Goal: Task Accomplishment & Management: Manage account settings

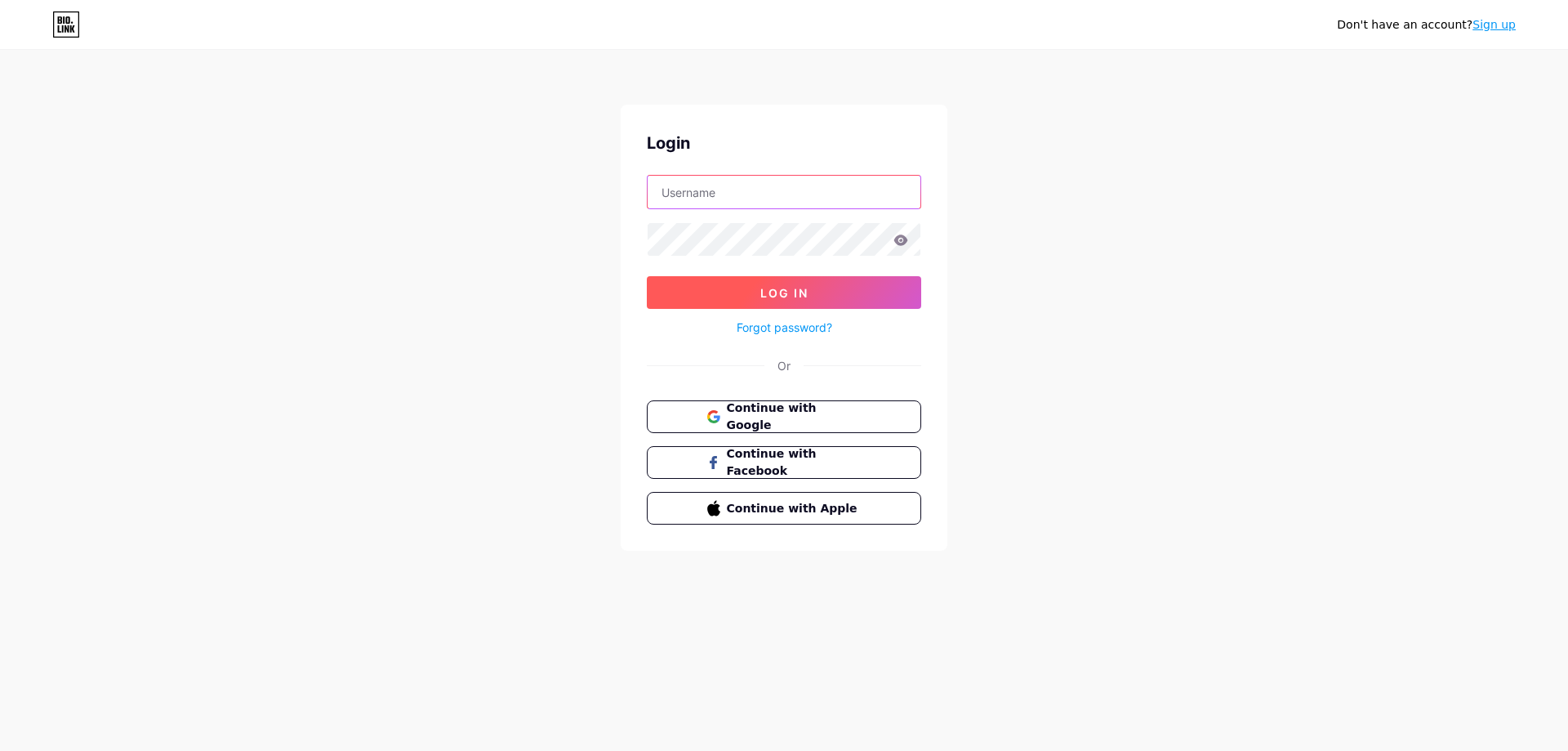
type input "[EMAIL_ADDRESS][DOMAIN_NAME]"
click at [794, 290] on span "Log In" at bounding box center [784, 292] width 48 height 14
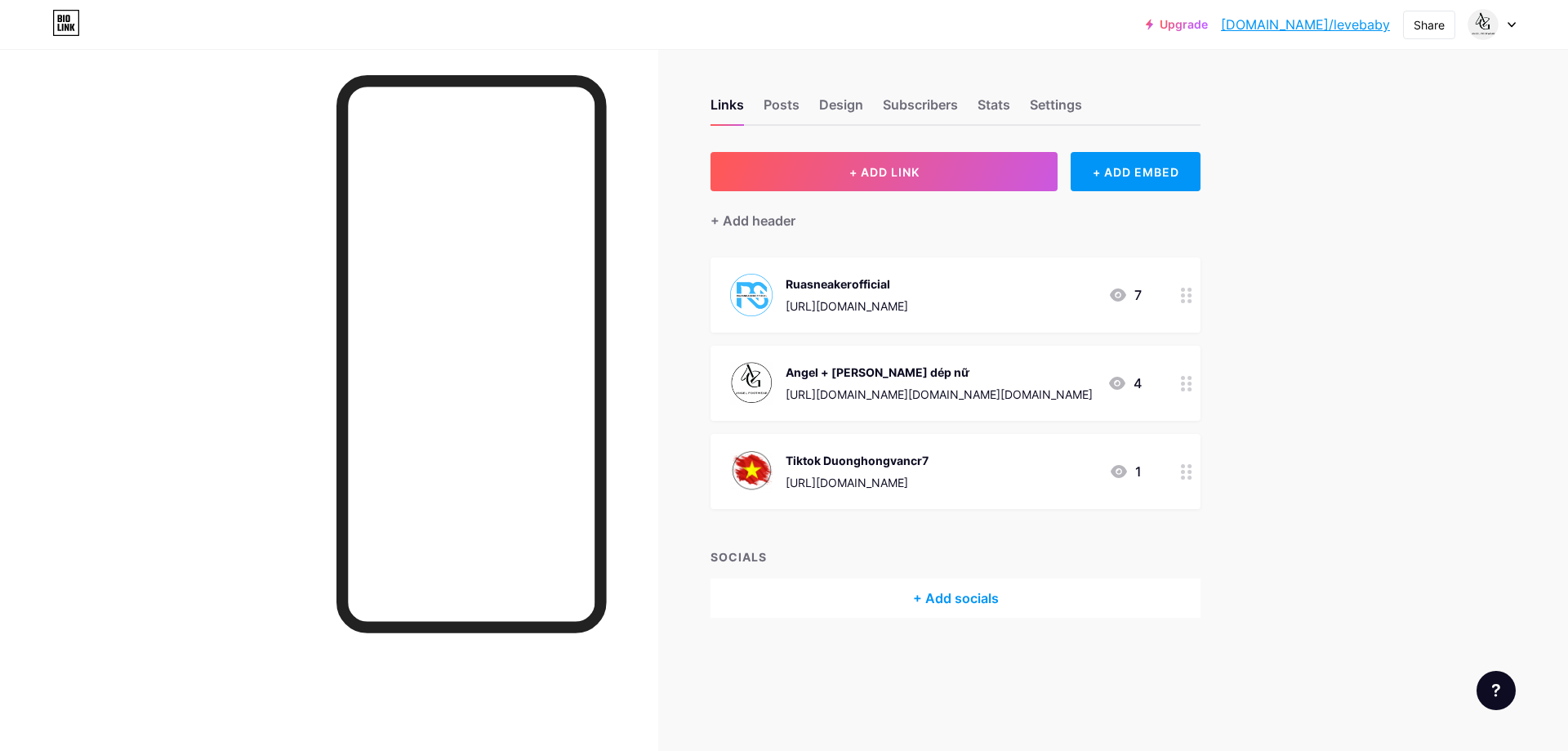
click at [964, 599] on div "+ Add socials" at bounding box center [955, 598] width 490 height 39
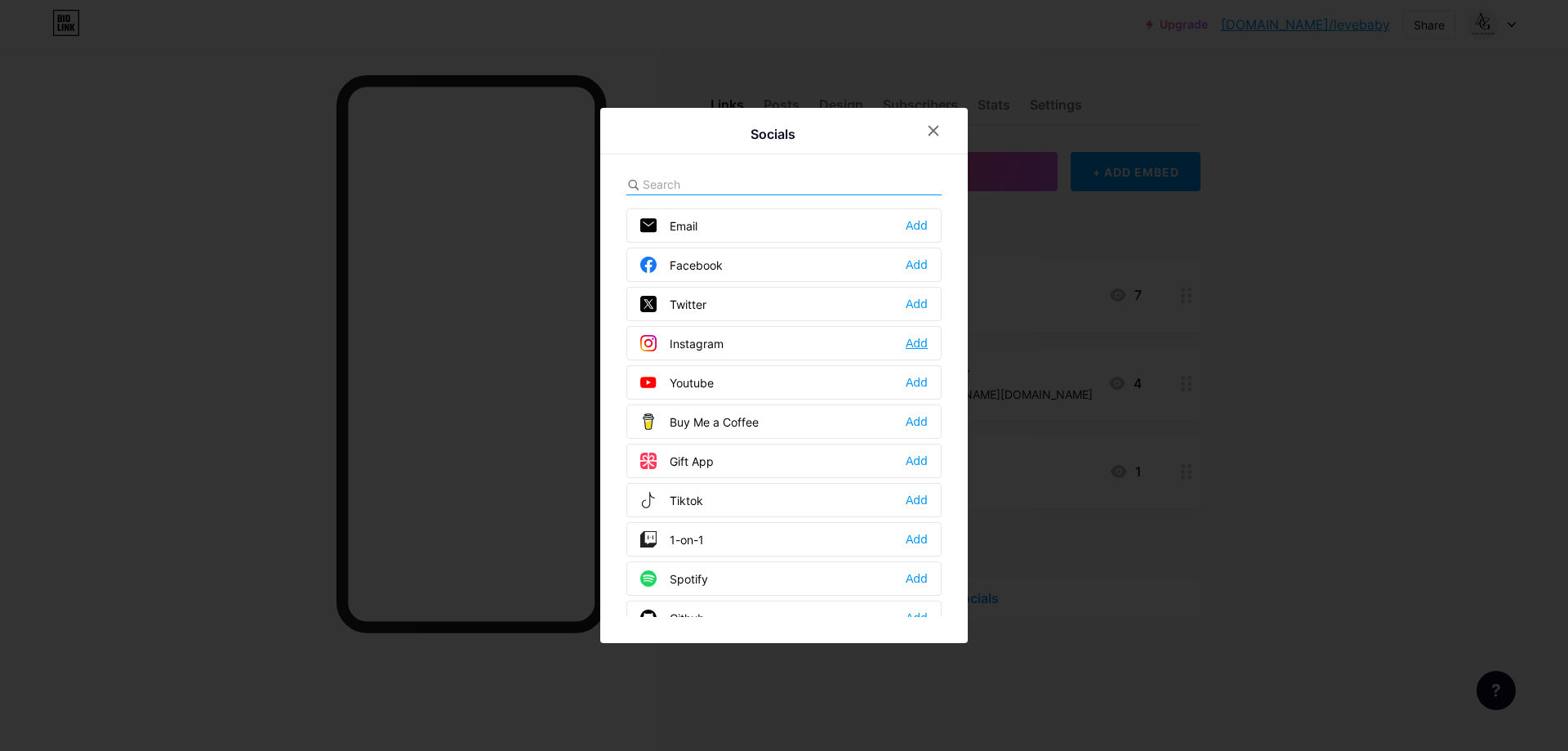
click at [919, 346] on div "Add" at bounding box center [917, 343] width 22 height 16
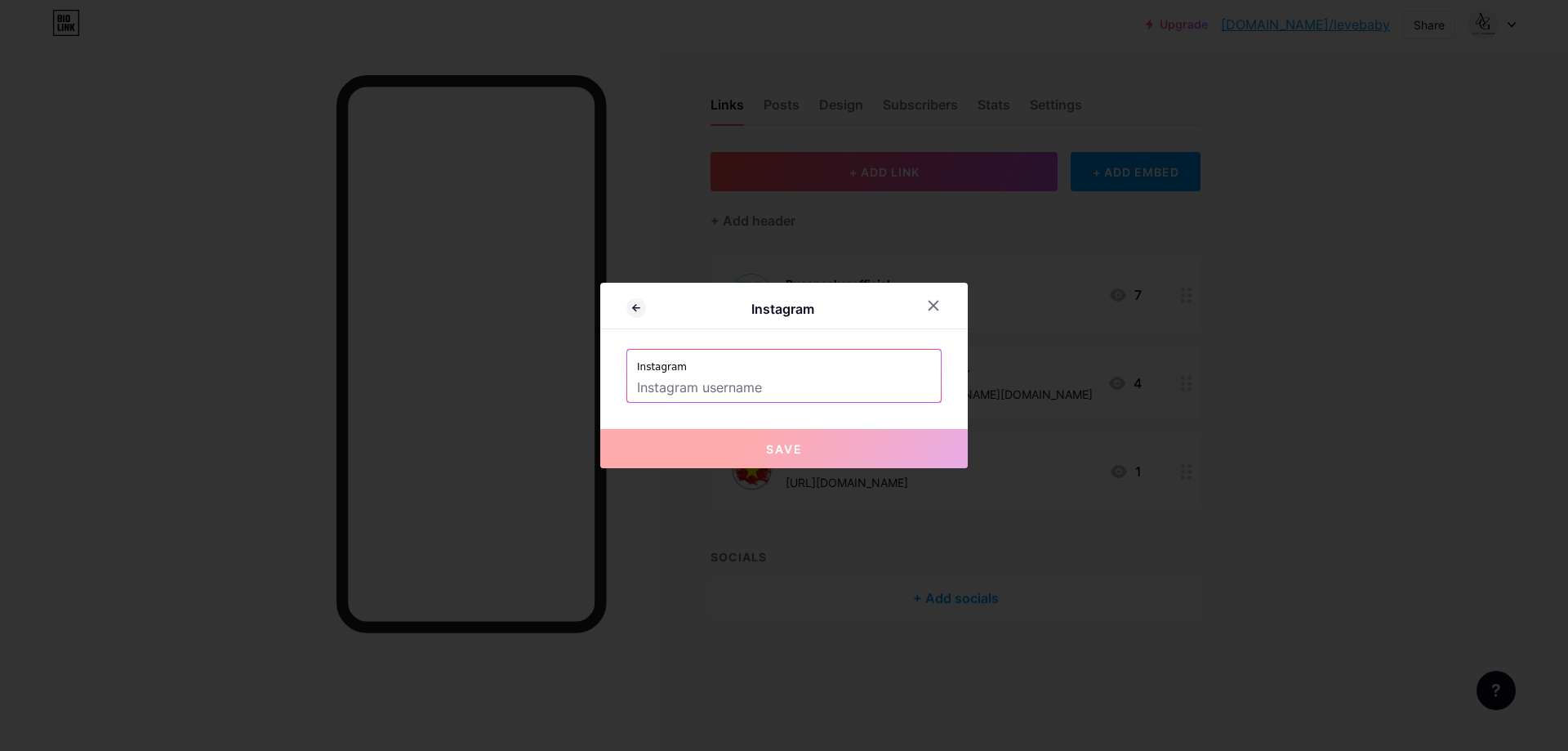
click at [761, 381] on input "text" at bounding box center [784, 389] width 294 height 28
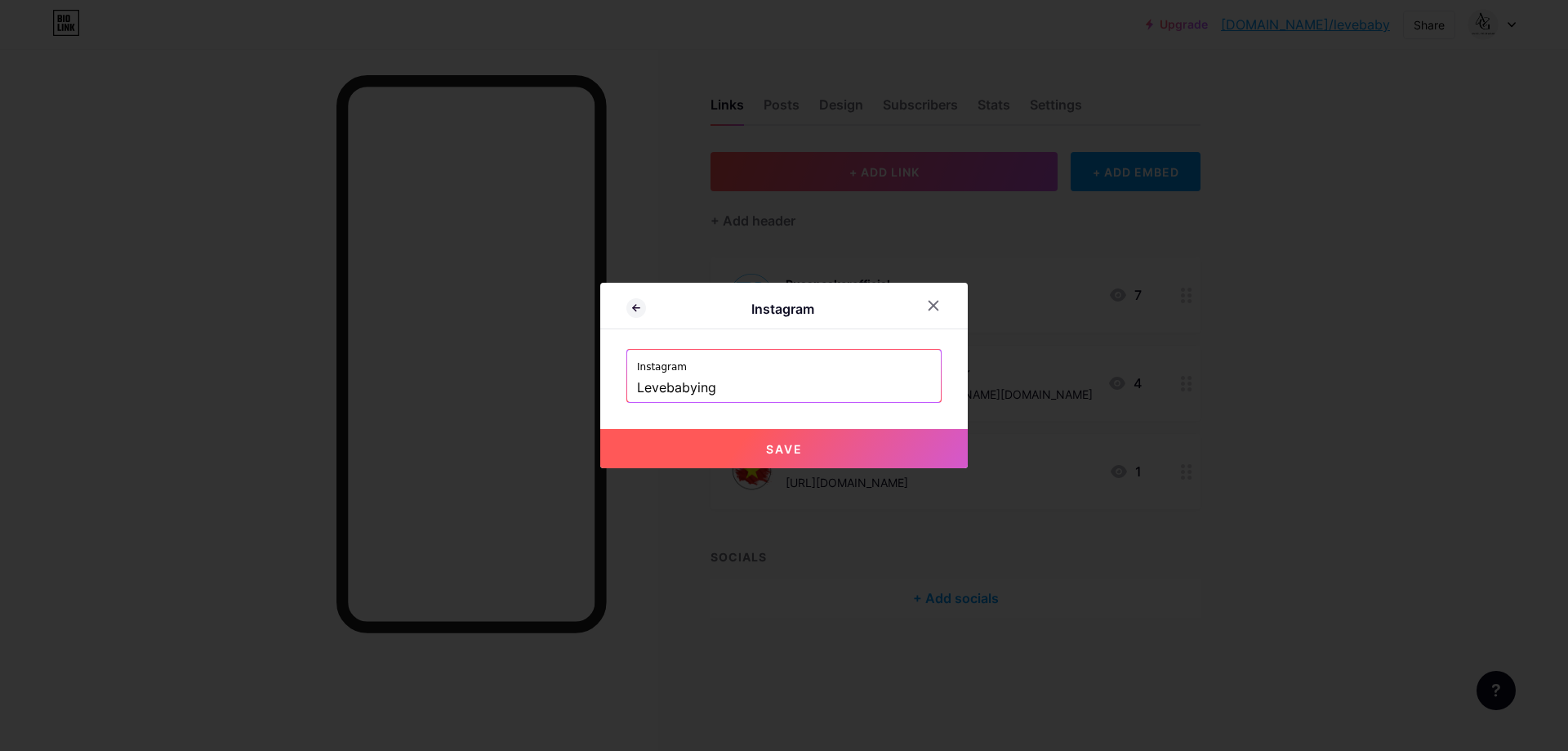
click at [776, 447] on span "Save" at bounding box center [784, 449] width 37 height 14
type input "[URL][DOMAIN_NAME]"
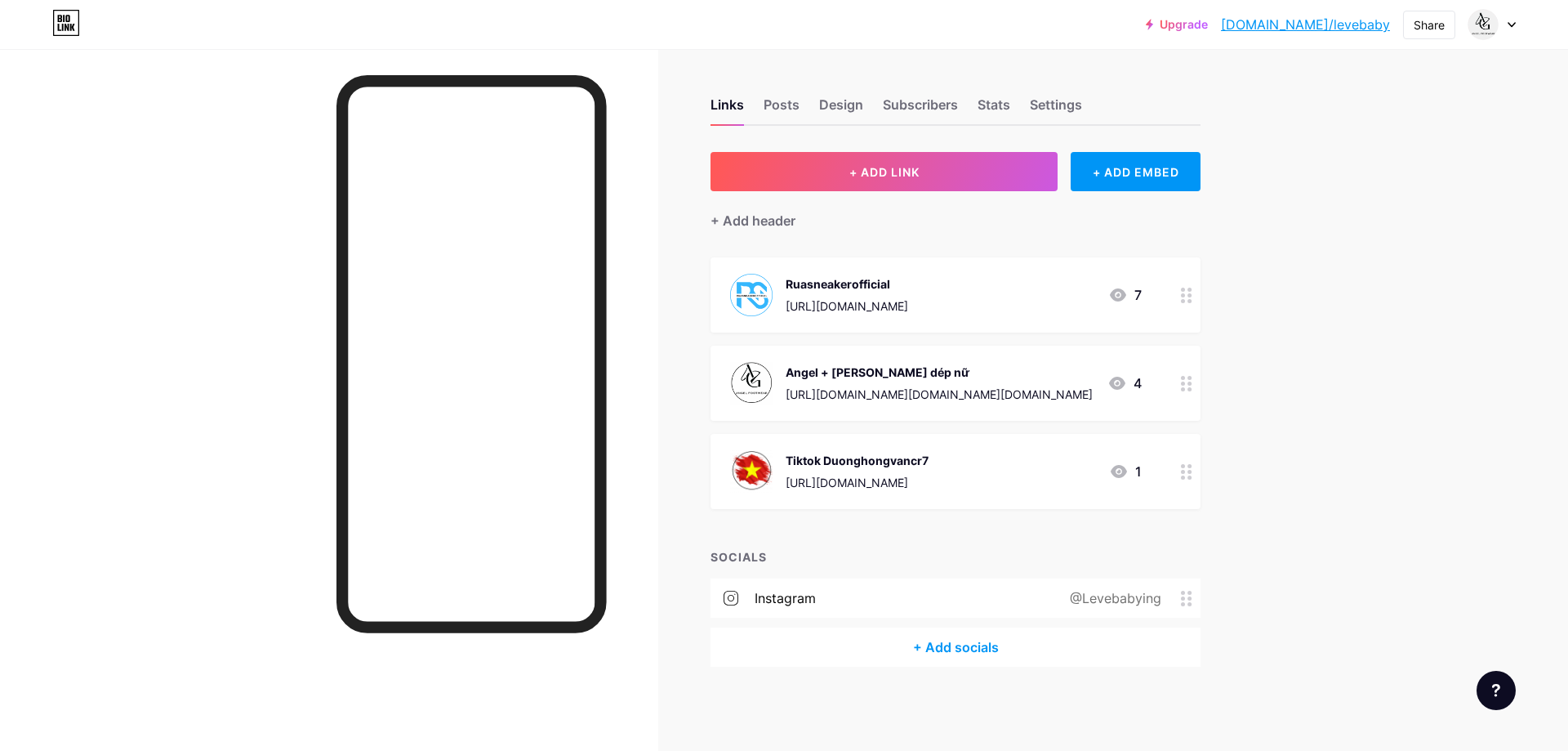
click at [1130, 594] on div "@Levebabying" at bounding box center [1112, 597] width 138 height 20
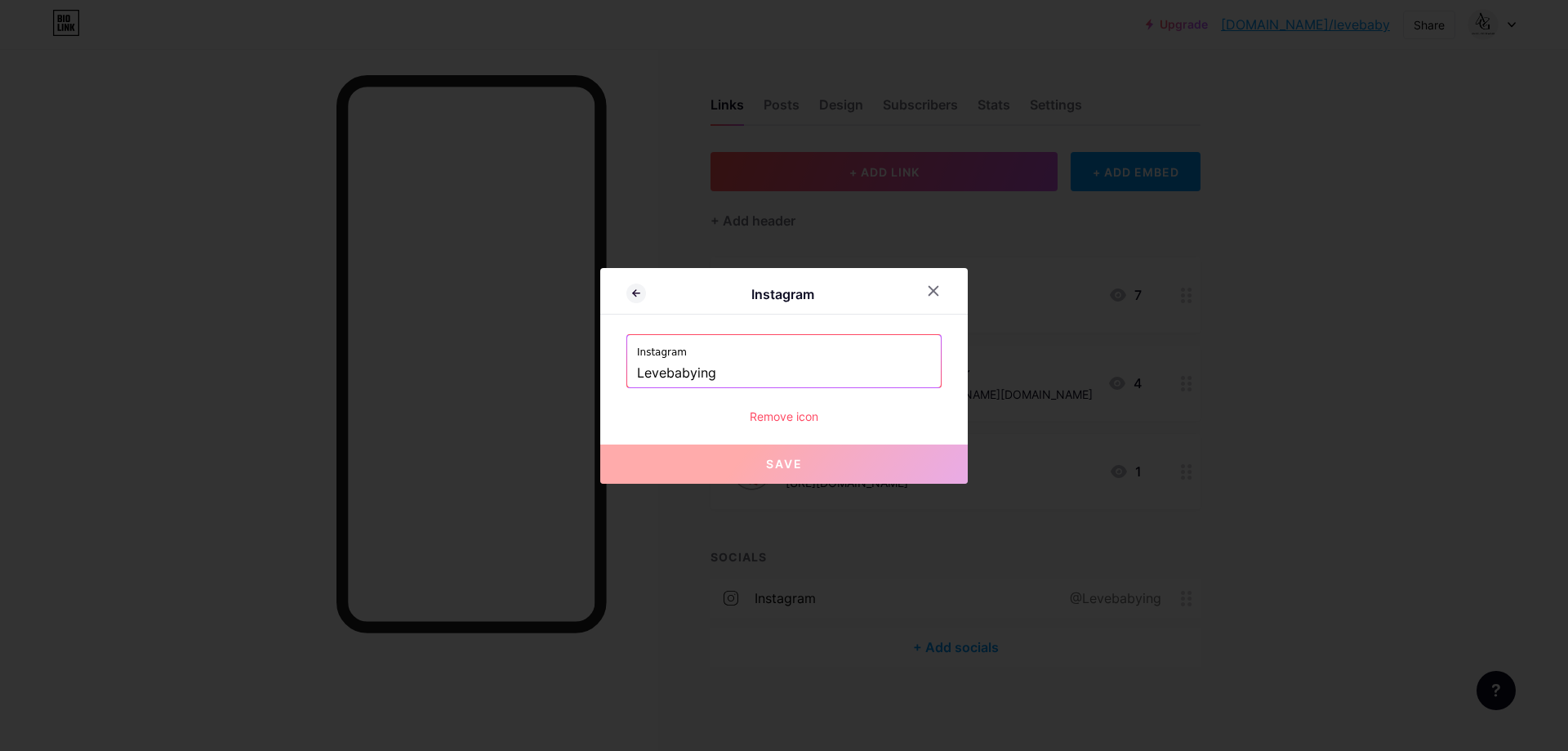
drag, startPoint x: 781, startPoint y: 382, endPoint x: 624, endPoint y: 368, distance: 157.6
click at [624, 368] on div "Instagram Instagram Levebabying Remove icon Save" at bounding box center [784, 376] width 368 height 215
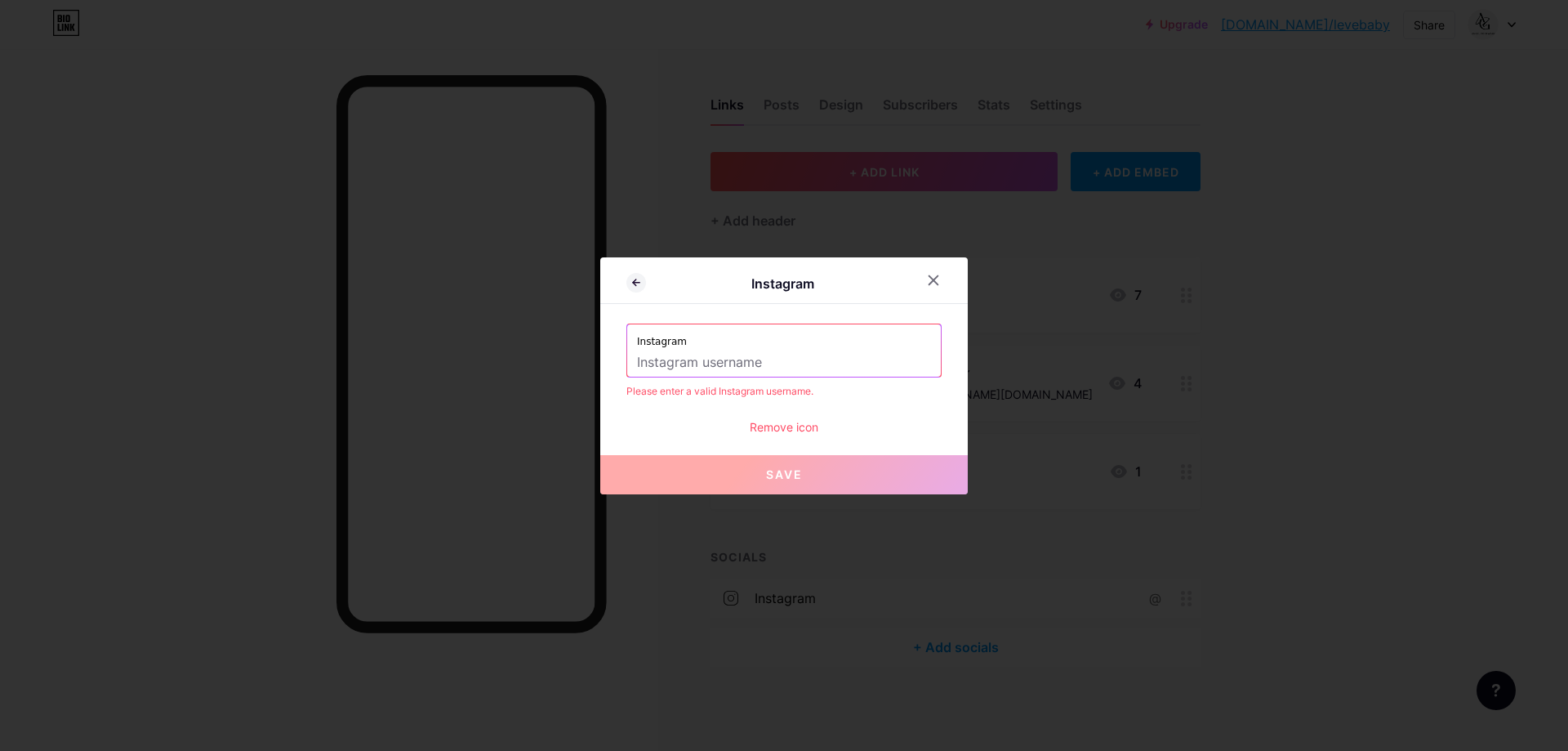
paste input "ruasneakerofficial"
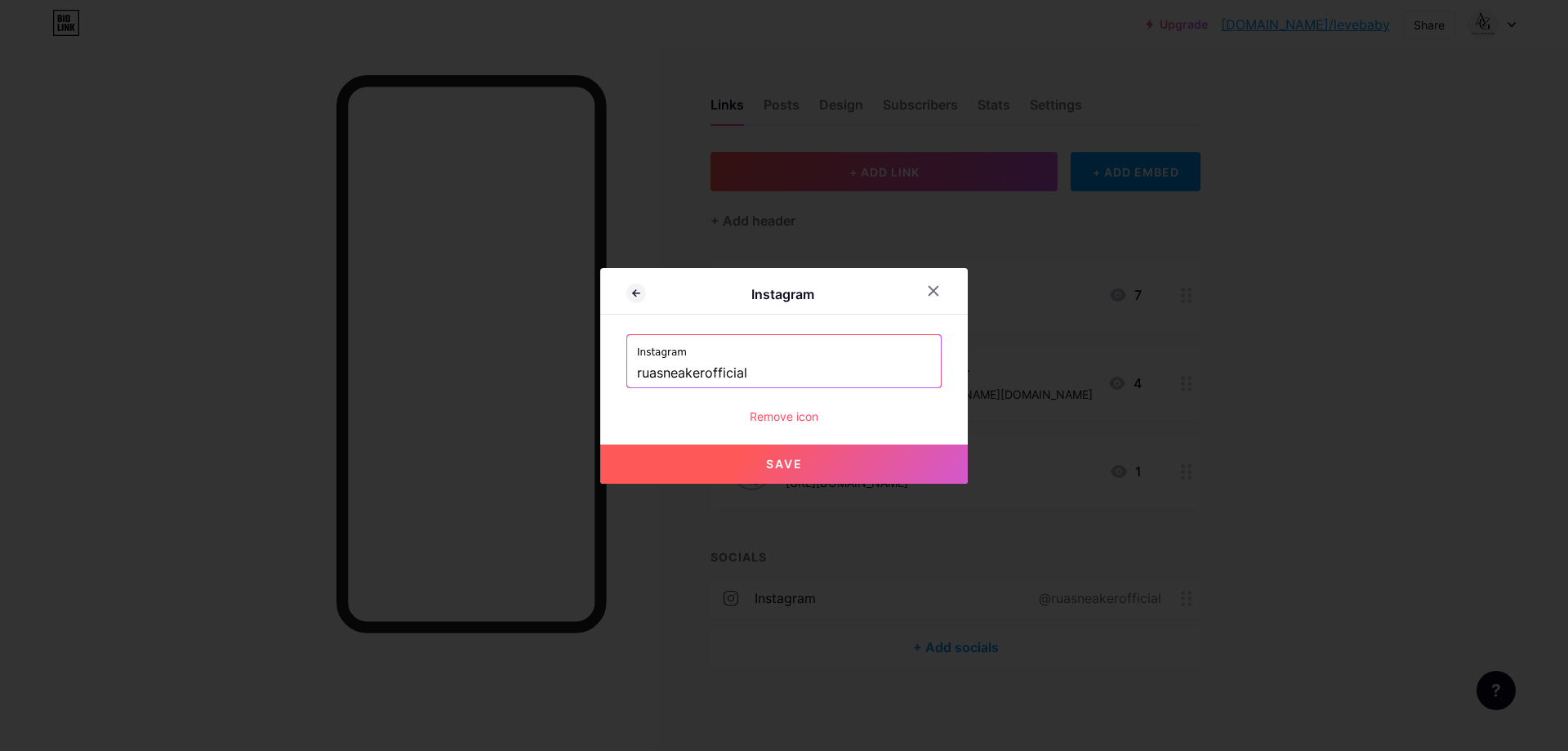
click at [789, 465] on span "Save" at bounding box center [784, 464] width 37 height 14
type input "[URL][DOMAIN_NAME]"
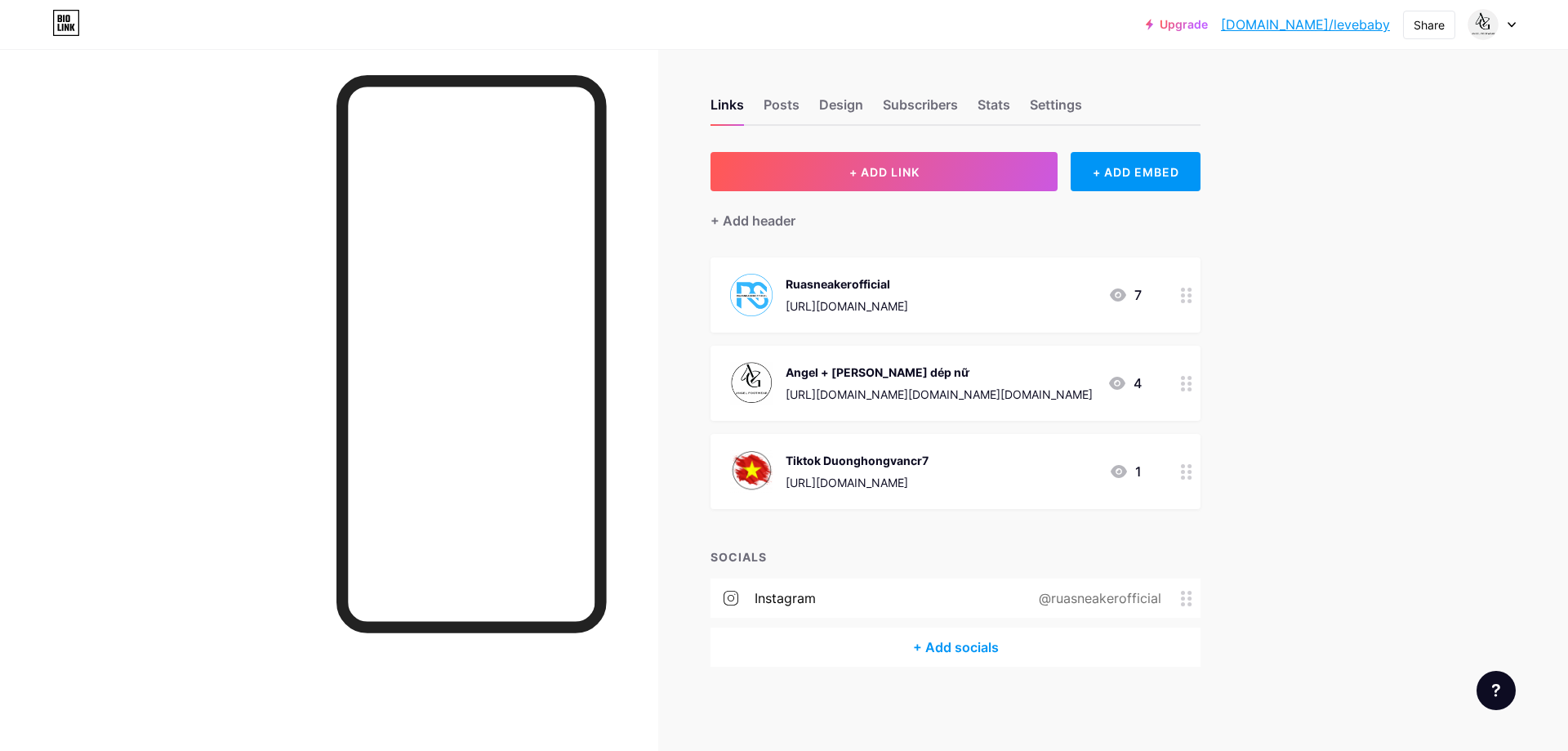
click at [1363, 310] on div "Upgrade [DOMAIN_NAME]/leveba... [DOMAIN_NAME]/levebaby Share Switch accounts [E…" at bounding box center [784, 376] width 1568 height 751
click at [1359, 232] on div "Upgrade [DOMAIN_NAME]/leveba... [DOMAIN_NAME]/levebaby Share Switch accounts [E…" at bounding box center [784, 376] width 1568 height 751
